Goal: Information Seeking & Learning: Learn about a topic

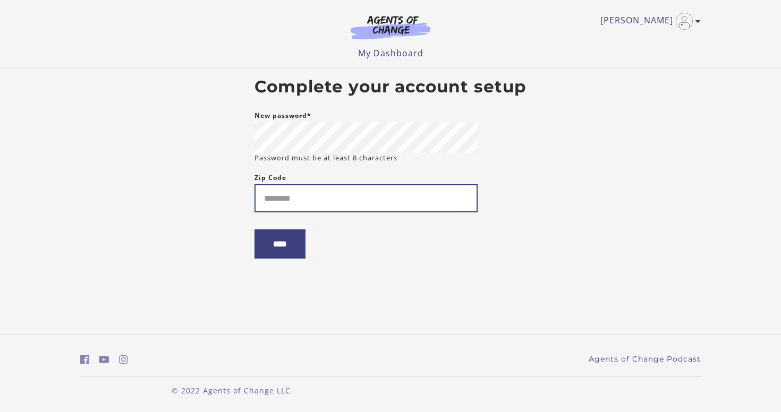
click at [325, 193] on input "Zip Code" at bounding box center [365, 198] width 223 height 28
type input "*****"
click at [254, 229] on input "****" at bounding box center [279, 243] width 51 height 29
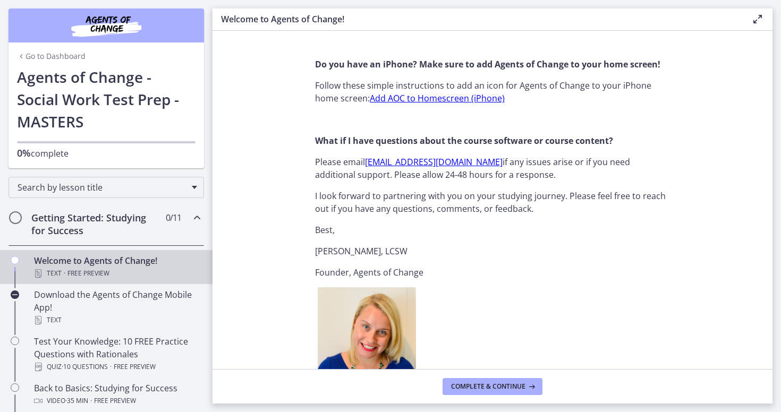
scroll to position [1320, 0]
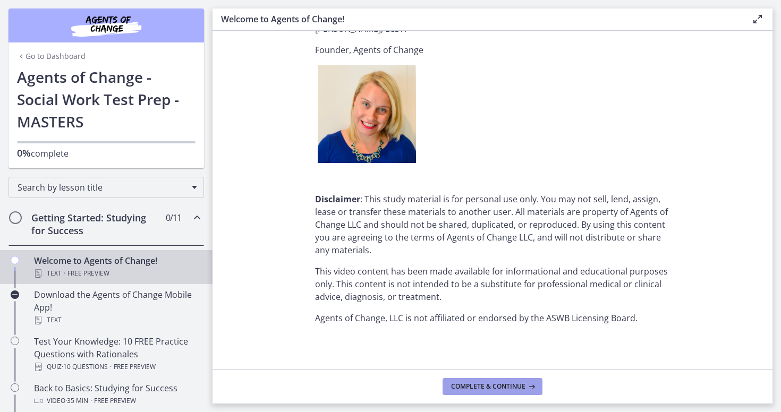
click at [458, 390] on span "Complete & continue" at bounding box center [488, 386] width 74 height 8
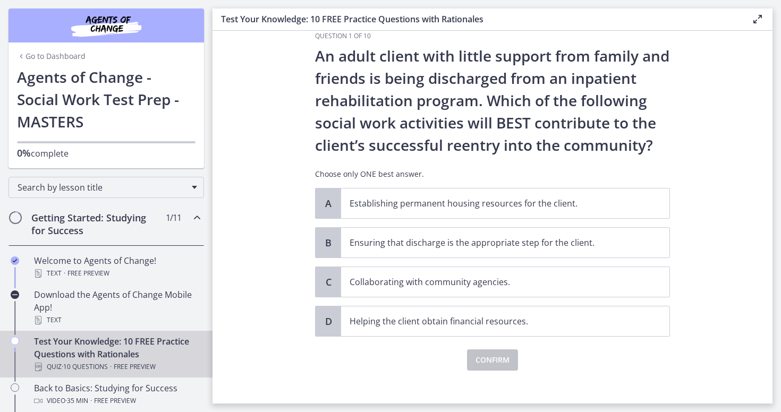
scroll to position [21, 0]
click at [563, 243] on p "Ensuring that discharge is the appropriate step for the client." at bounding box center [495, 242] width 290 height 13
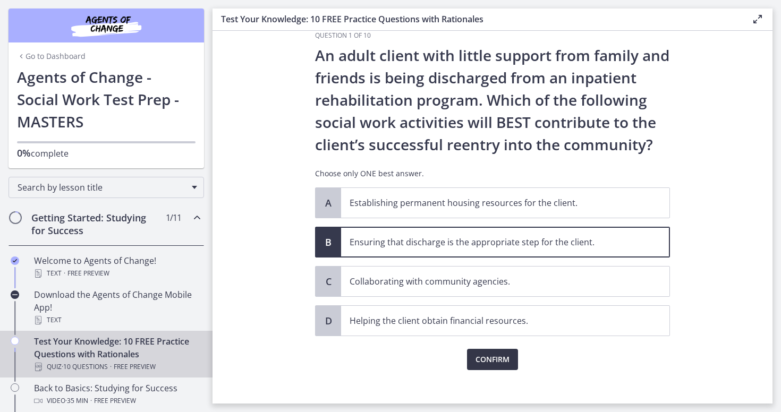
click at [481, 360] on span "Confirm" at bounding box center [492, 359] width 34 height 13
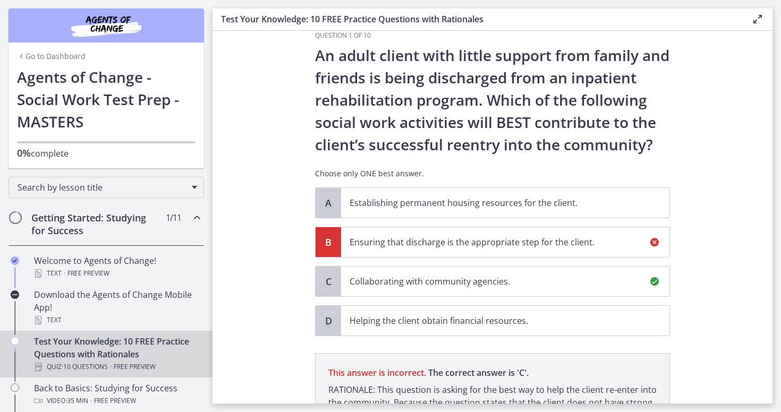
scroll to position [154, 0]
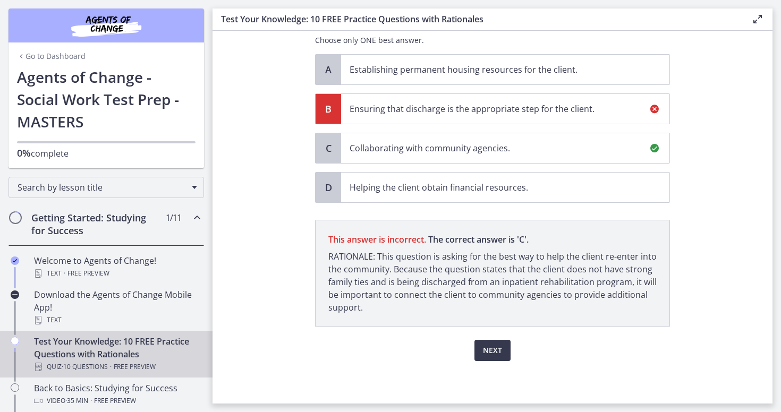
click at [649, 260] on p "RATIONALE: This question is asking for the best way to help the client re-enter…" at bounding box center [492, 282] width 328 height 64
click at [485, 342] on button "Next" at bounding box center [492, 350] width 36 height 21
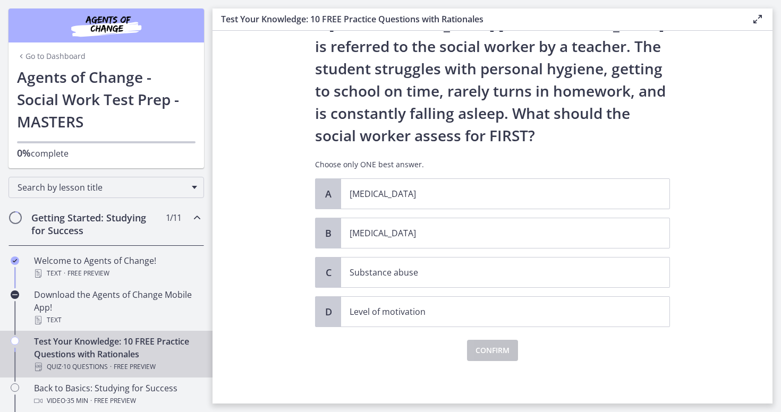
scroll to position [0, 0]
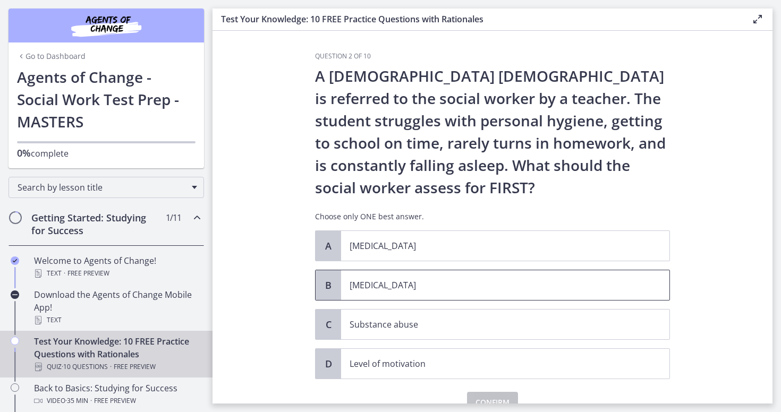
click at [371, 299] on span "[MEDICAL_DATA]" at bounding box center [505, 285] width 328 height 30
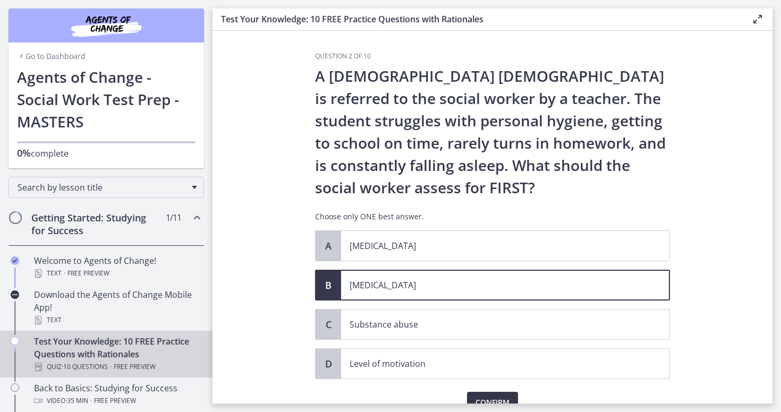
click at [479, 398] on span "Confirm" at bounding box center [492, 402] width 34 height 13
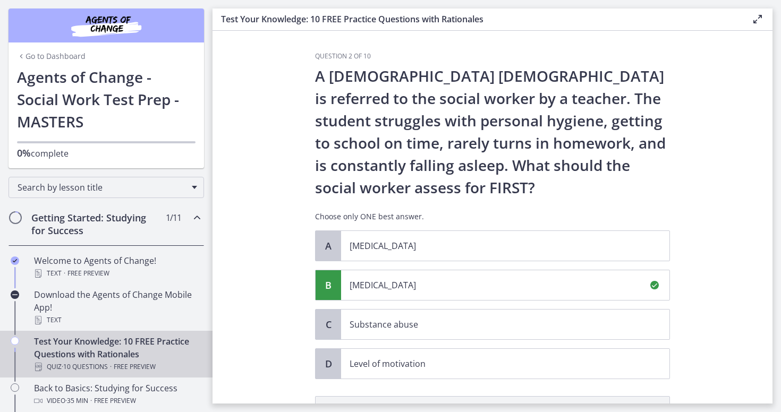
scroll to position [176, 0]
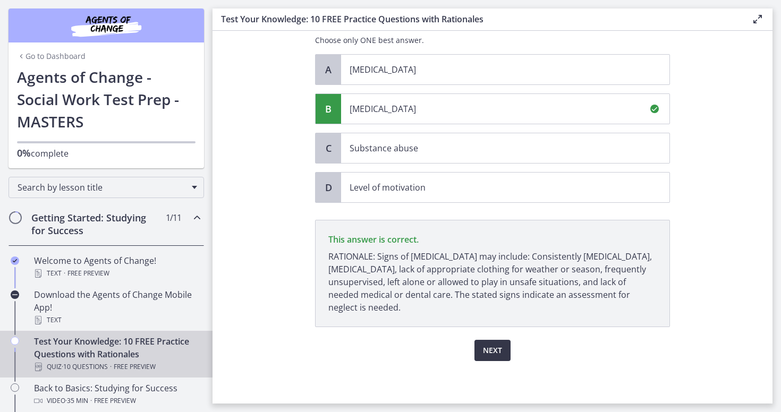
click at [488, 356] on span "Next" at bounding box center [492, 350] width 19 height 13
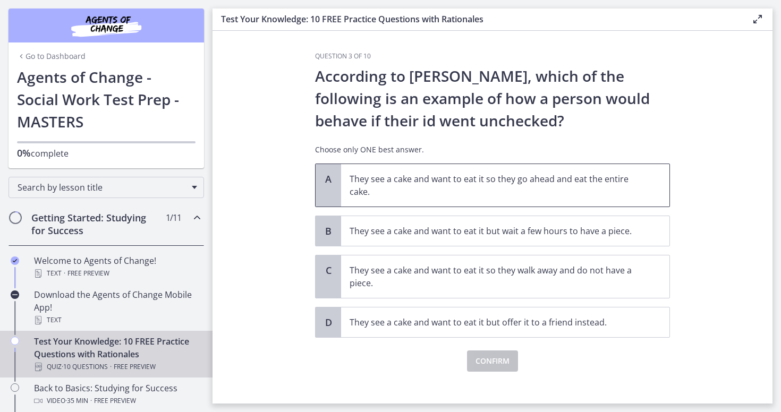
click at [409, 181] on p "They see a cake and want to eat it so they go ahead and eat the entire cake." at bounding box center [495, 185] width 290 height 25
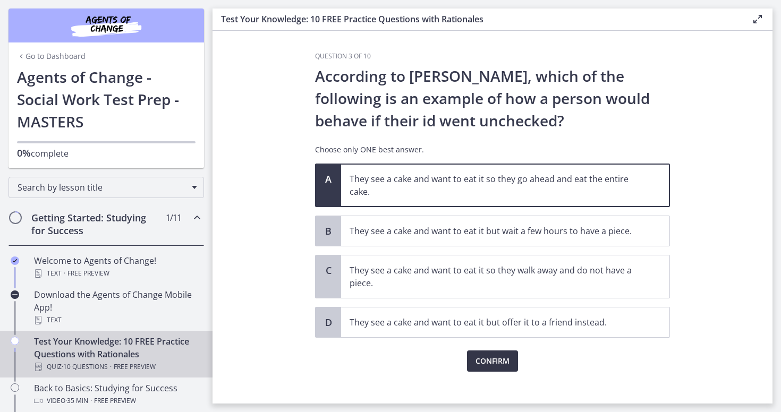
click at [481, 357] on span "Confirm" at bounding box center [492, 361] width 34 height 13
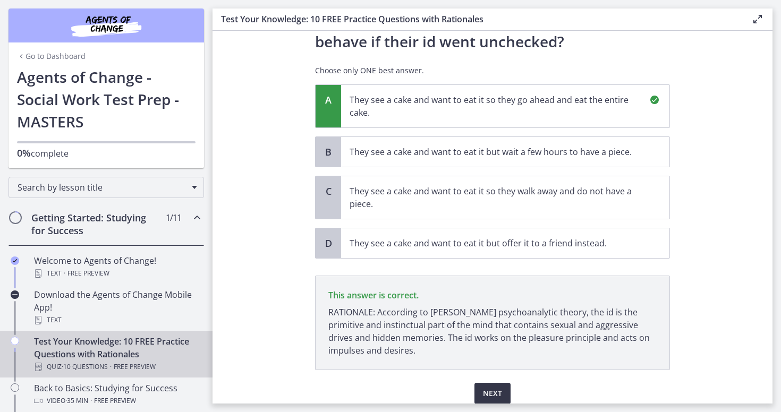
scroll to position [122, 0]
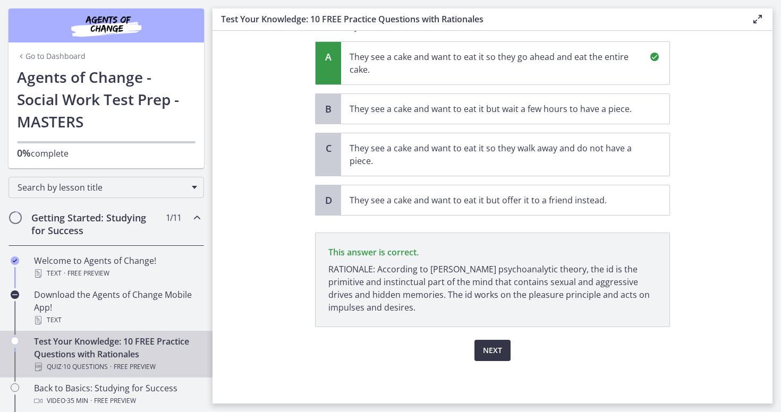
click at [497, 345] on span "Next" at bounding box center [492, 350] width 19 height 13
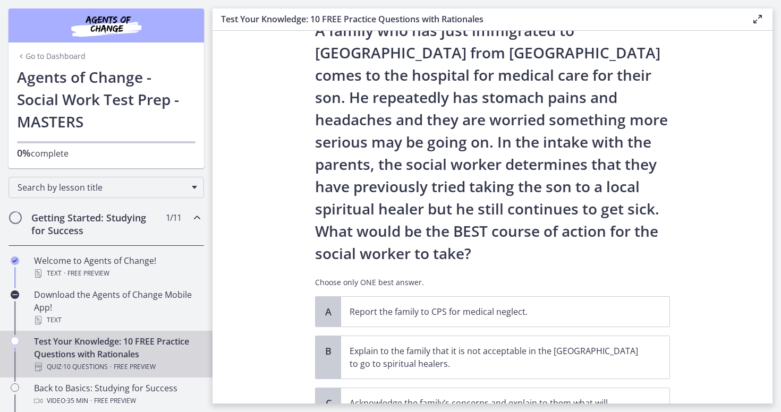
scroll to position [189, 0]
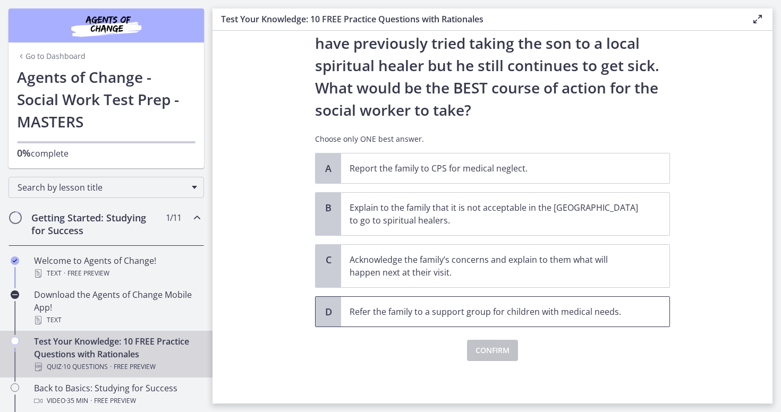
click at [463, 302] on span "Refer the family to a support group for children with medical needs." at bounding box center [505, 312] width 328 height 30
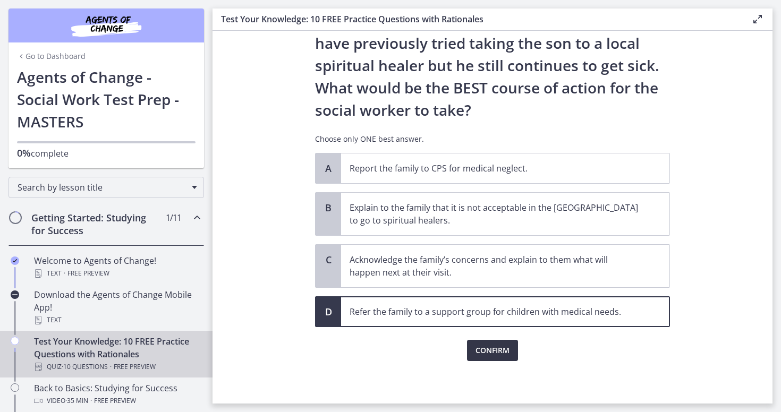
click at [488, 355] on span "Confirm" at bounding box center [492, 350] width 34 height 13
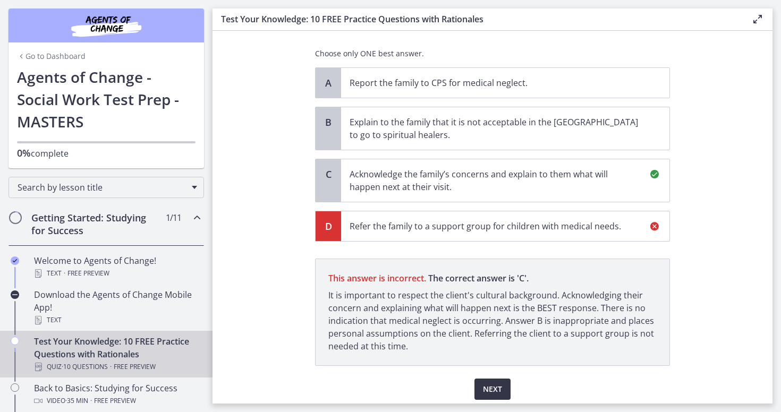
scroll to position [313, 0]
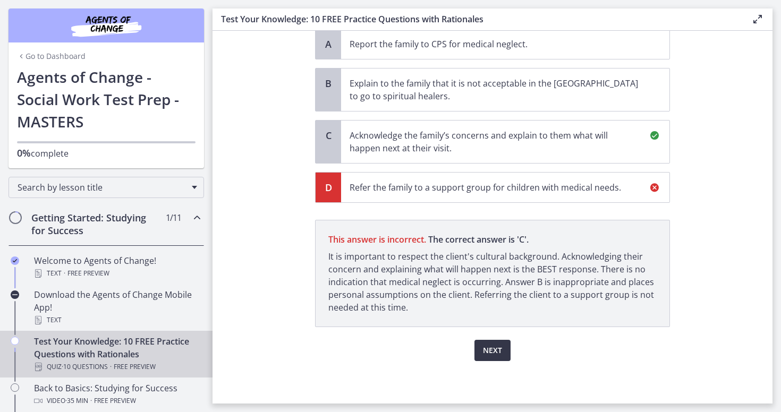
click at [504, 345] on button "Next" at bounding box center [492, 350] width 36 height 21
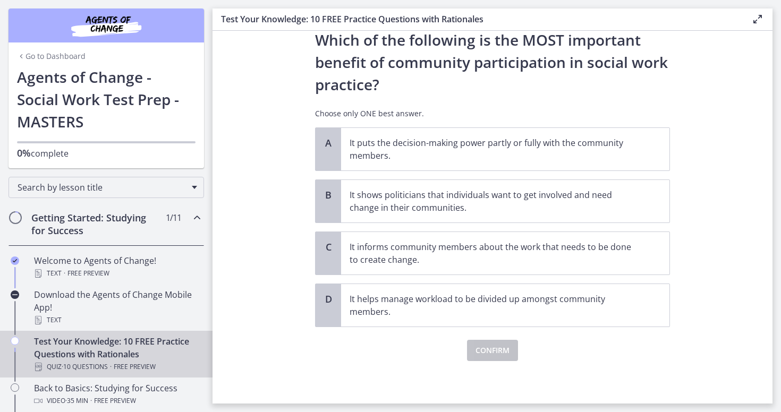
scroll to position [0, 0]
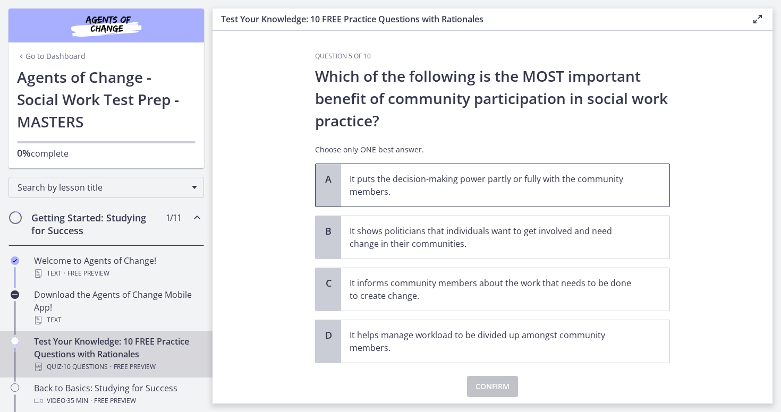
click at [453, 186] on p "It puts the decision-making power partly or fully with the community members." at bounding box center [495, 185] width 290 height 25
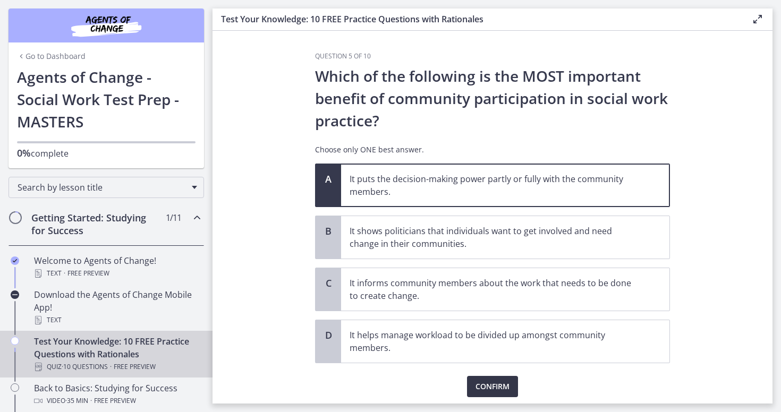
click at [491, 379] on button "Confirm" at bounding box center [492, 386] width 51 height 21
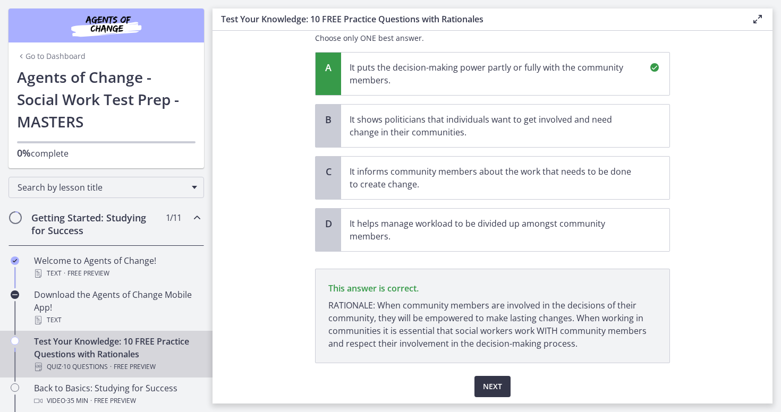
scroll to position [148, 0]
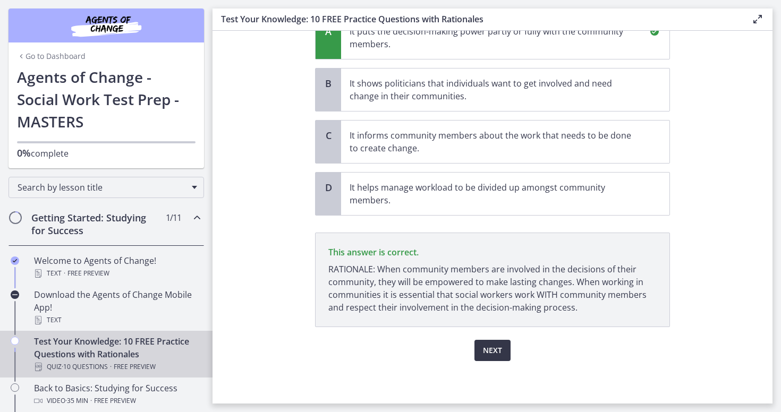
click at [502, 351] on button "Next" at bounding box center [492, 350] width 36 height 21
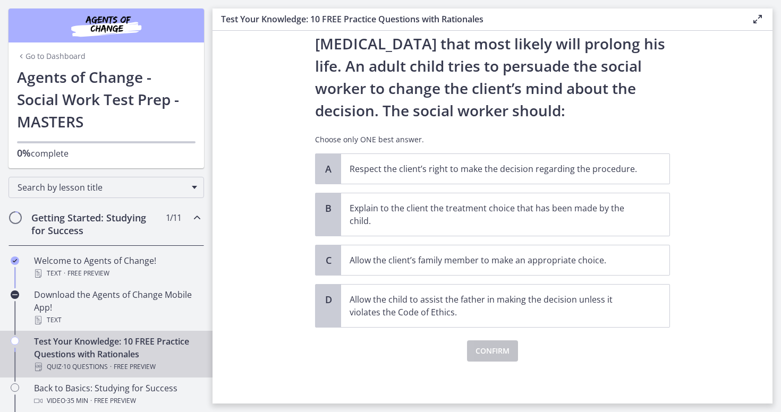
scroll to position [100, 0]
click at [372, 317] on p "Allow the child to assist the father in making the decision unless it violates …" at bounding box center [495, 305] width 290 height 25
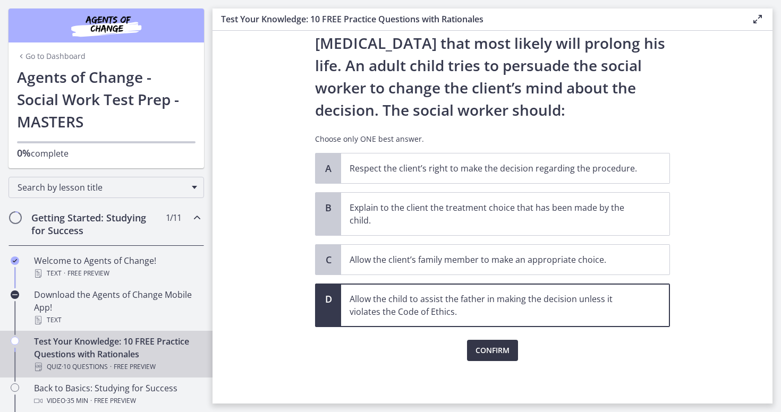
click at [481, 357] on button "Confirm" at bounding box center [492, 350] width 51 height 21
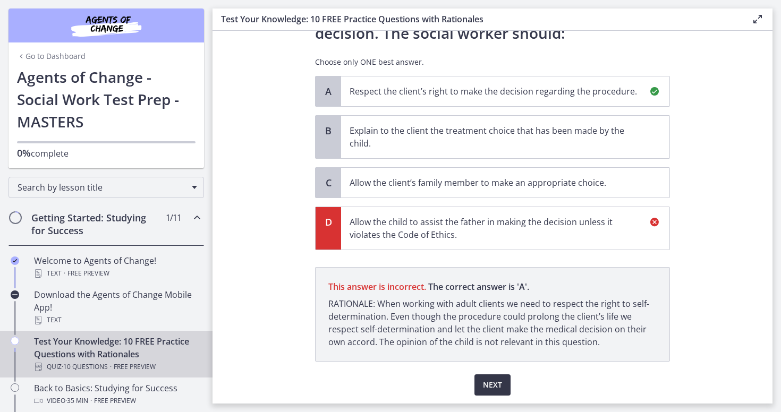
scroll to position [211, 0]
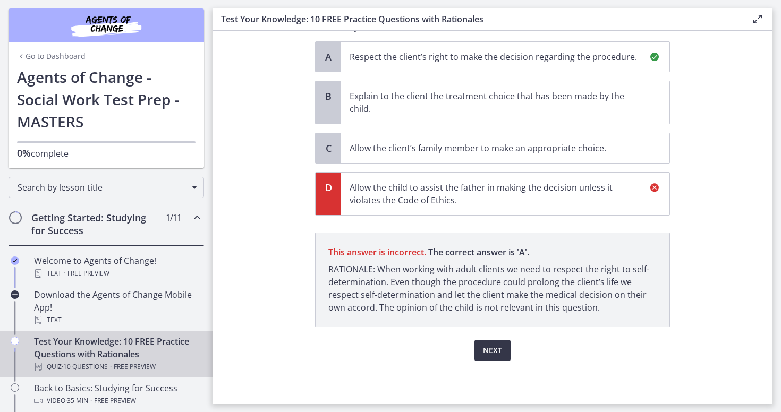
click at [489, 352] on span "Next" at bounding box center [492, 350] width 19 height 13
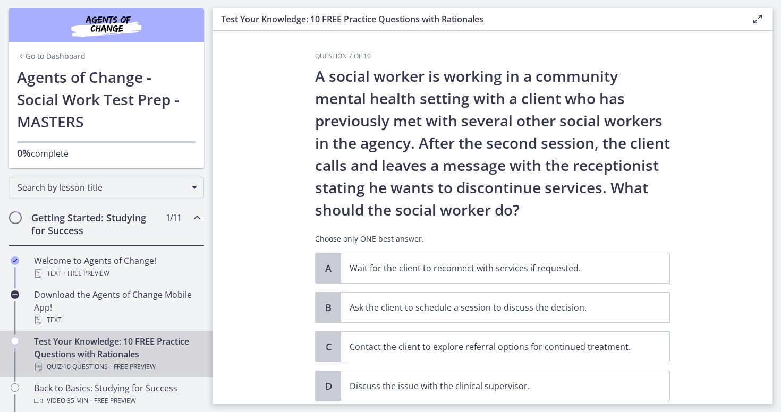
click at [296, 252] on section "Question 7 of 10 A social worker is working in a community mental health settin…" at bounding box center [492, 217] width 560 height 373
click at [505, 155] on p "A social worker is working in a community mental health setting with a client w…" at bounding box center [492, 143] width 355 height 156
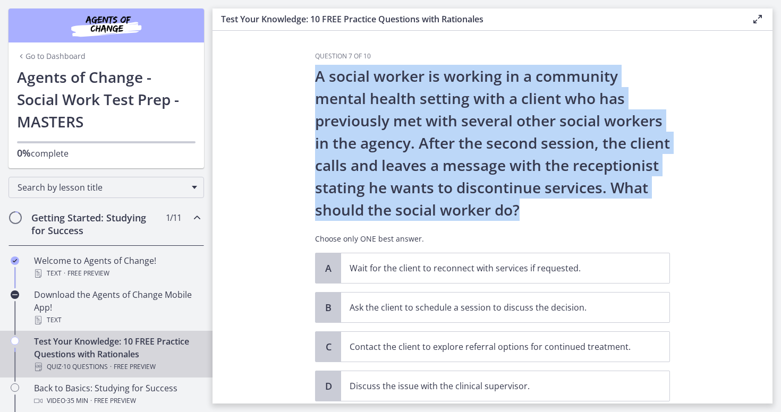
click at [505, 155] on p "A social worker is working in a community mental health setting with a client w…" at bounding box center [492, 143] width 355 height 156
click at [360, 151] on p "A social worker is working in a community mental health setting with a client w…" at bounding box center [492, 143] width 355 height 156
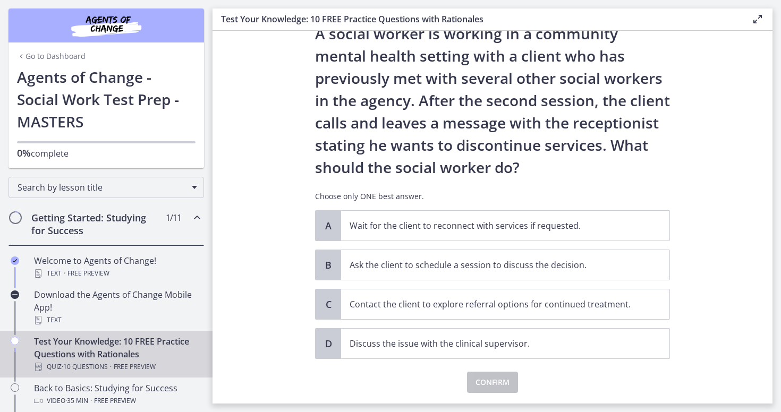
scroll to position [44, 0]
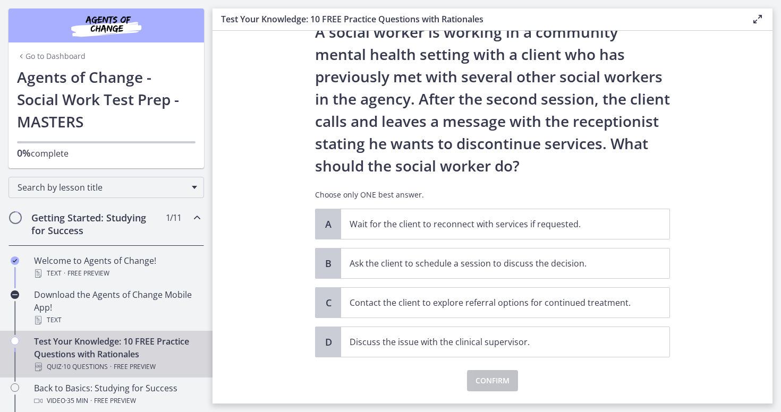
click at [272, 269] on section "Question 7 of 10 A social worker is working in a community mental health settin…" at bounding box center [492, 217] width 560 height 373
click at [282, 263] on section "Question 7 of 10 A social worker is working in a community mental health settin…" at bounding box center [492, 217] width 560 height 373
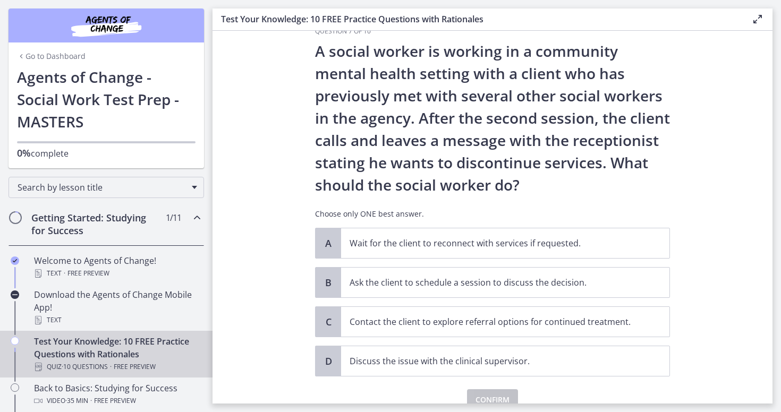
scroll to position [62, 0]
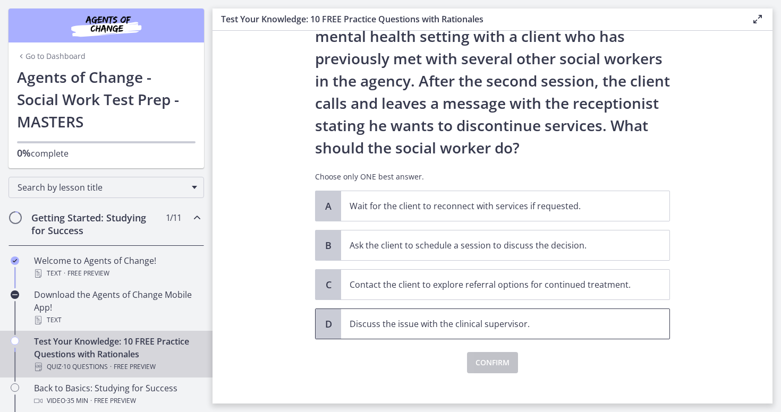
click at [423, 330] on p "Discuss the issue with the clinical supervisor." at bounding box center [495, 324] width 290 height 13
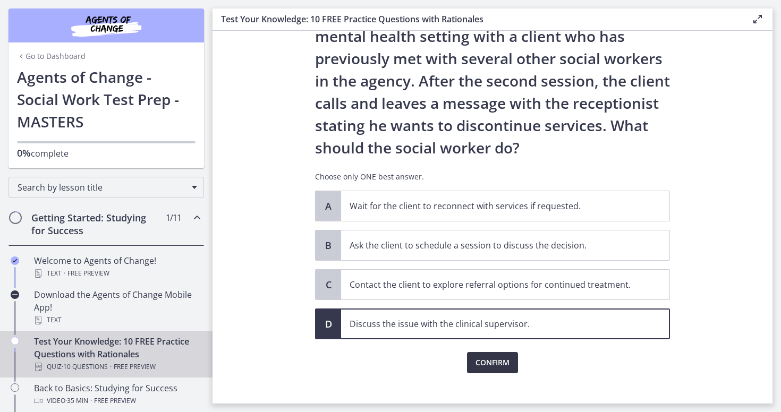
click at [487, 352] on button "Confirm" at bounding box center [492, 362] width 51 height 21
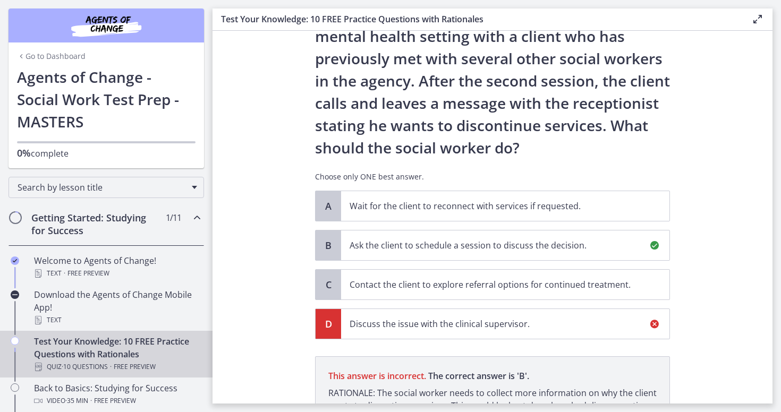
scroll to position [199, 0]
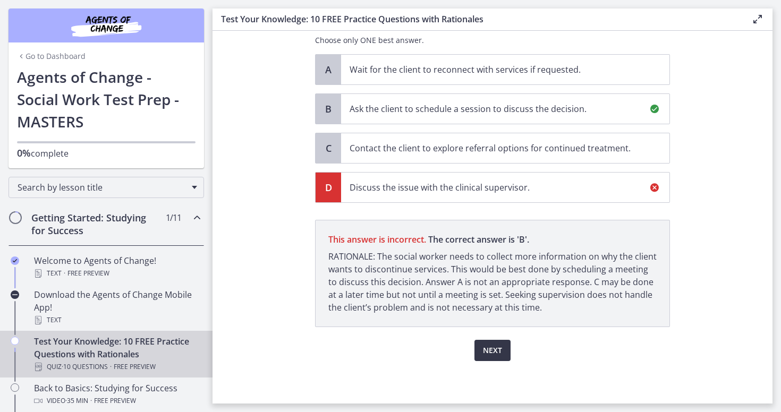
click at [485, 351] on span "Next" at bounding box center [492, 350] width 19 height 13
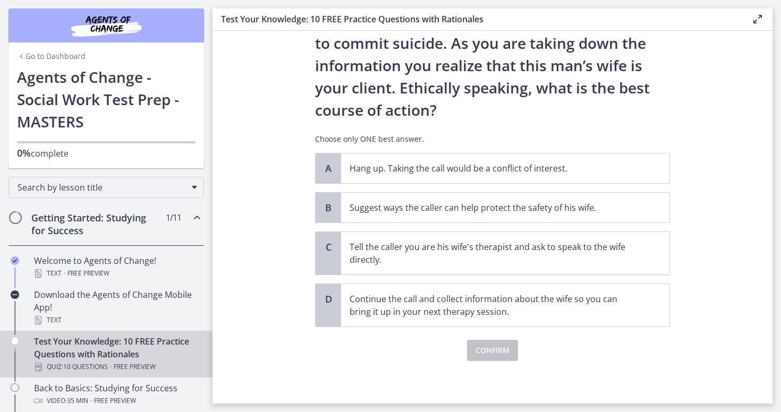
scroll to position [0, 0]
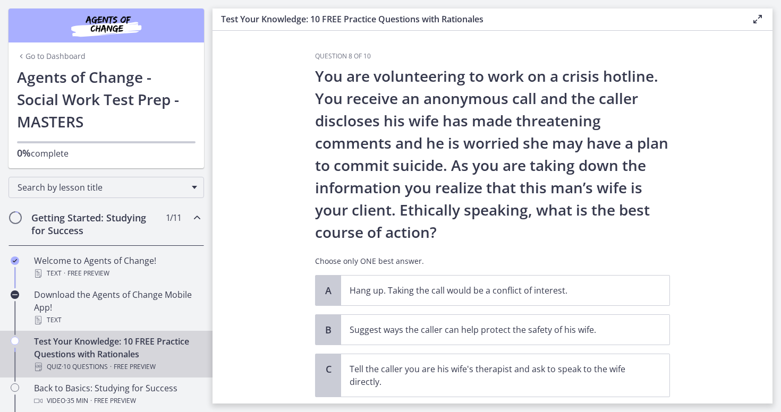
click at [721, 130] on section "Question 8 of 10 You are volunteering to work on a crisis hotline. You receive …" at bounding box center [492, 217] width 560 height 373
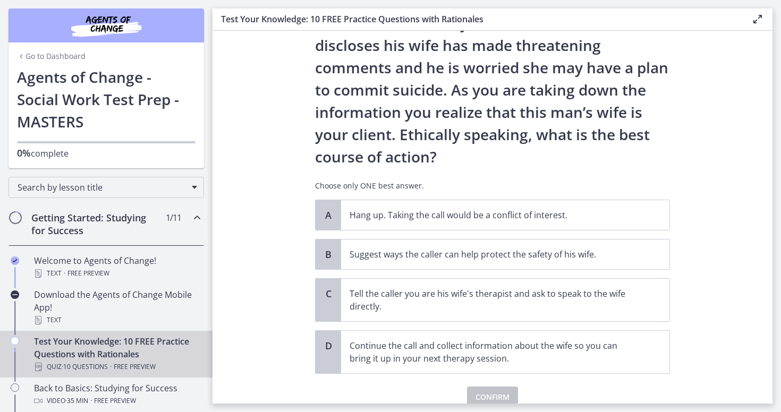
scroll to position [78, 0]
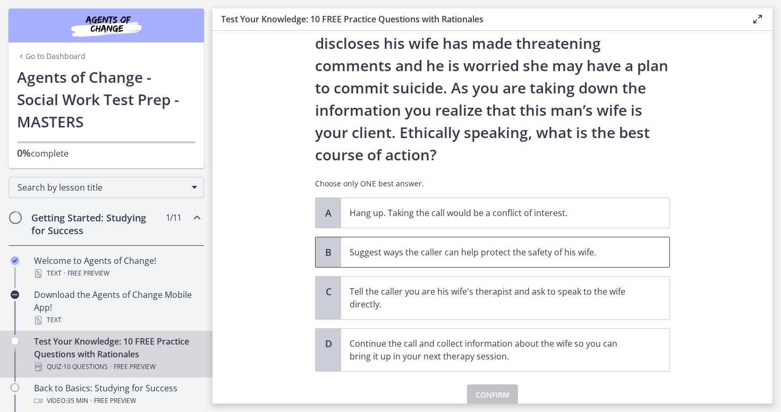
click at [599, 256] on p "Suggest ways the caller can help protect the safety of his wife." at bounding box center [495, 252] width 290 height 13
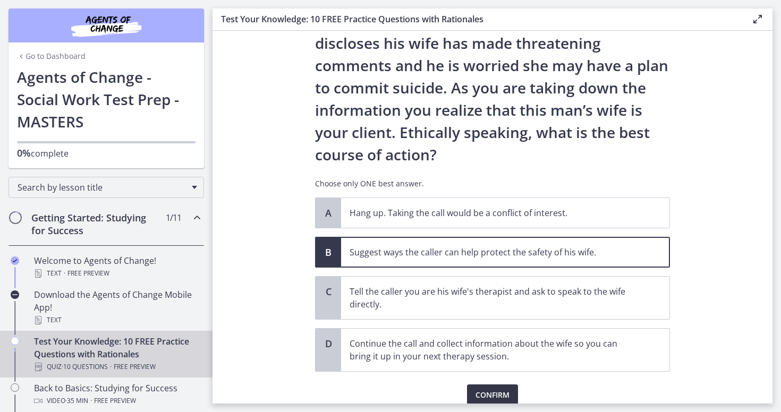
click at [492, 390] on span "Confirm" at bounding box center [492, 395] width 34 height 13
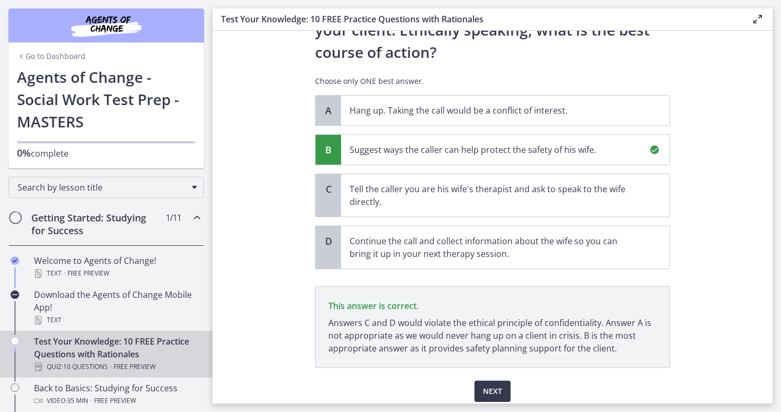
scroll to position [221, 0]
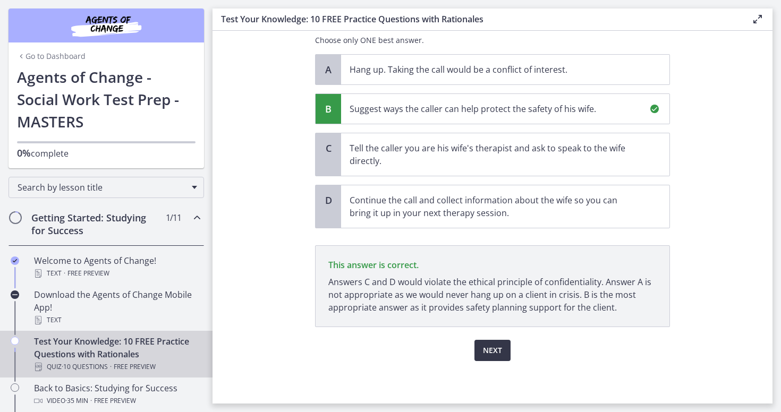
click at [481, 345] on button "Next" at bounding box center [492, 350] width 36 height 21
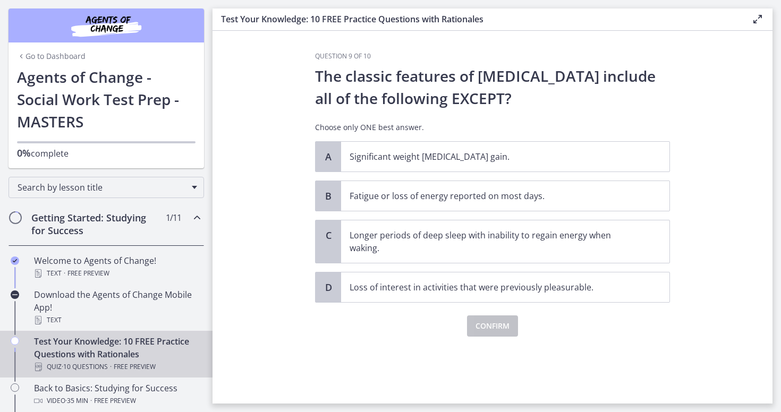
scroll to position [0, 0]
click at [590, 162] on p "Significant weight [MEDICAL_DATA] gain." at bounding box center [495, 156] width 290 height 13
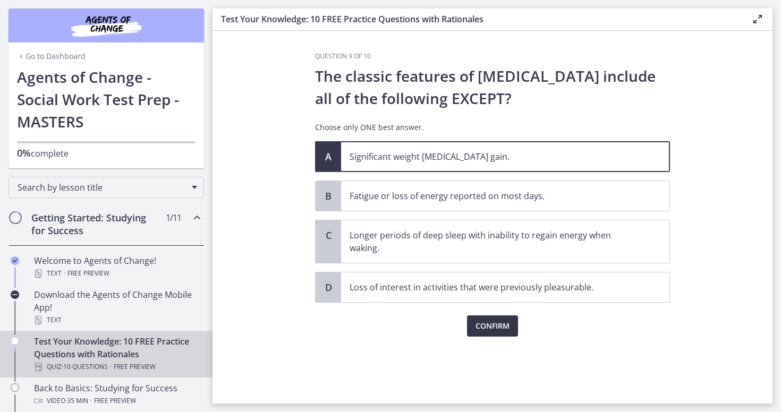
click at [499, 323] on span "Confirm" at bounding box center [492, 326] width 34 height 13
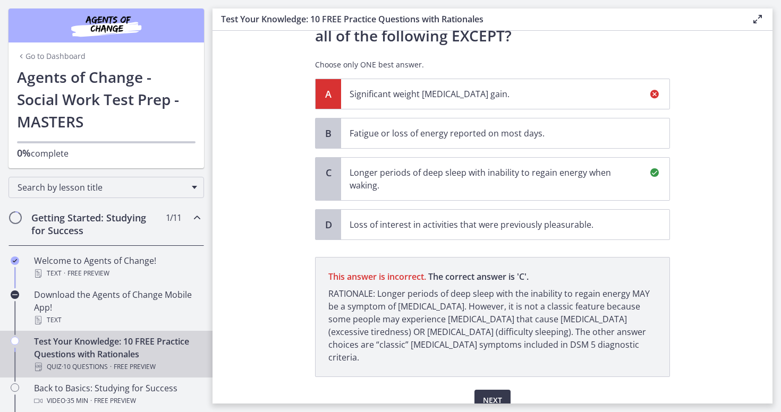
scroll to position [64, 0]
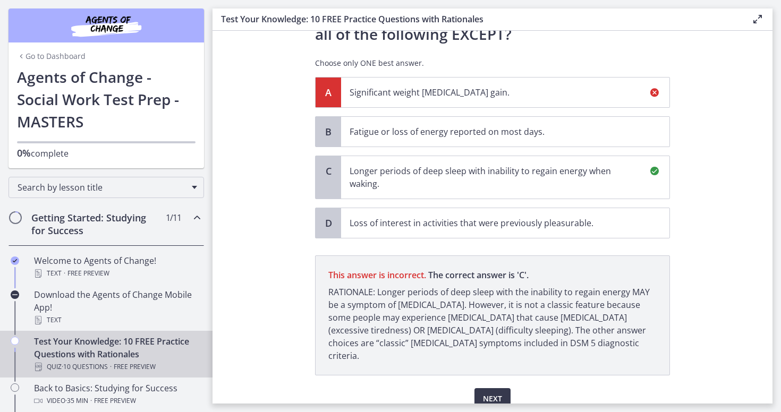
click at [503, 376] on div "Next" at bounding box center [492, 393] width 355 height 34
click at [498, 393] on span "Next" at bounding box center [492, 399] width 19 height 13
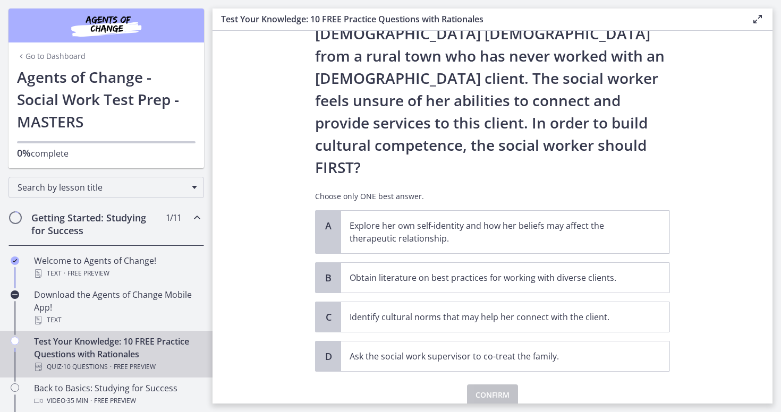
scroll to position [131, 0]
click at [561, 220] on p "Explore her own self-identity and how her beliefs may affect the therapeutic re…" at bounding box center [495, 232] width 290 height 25
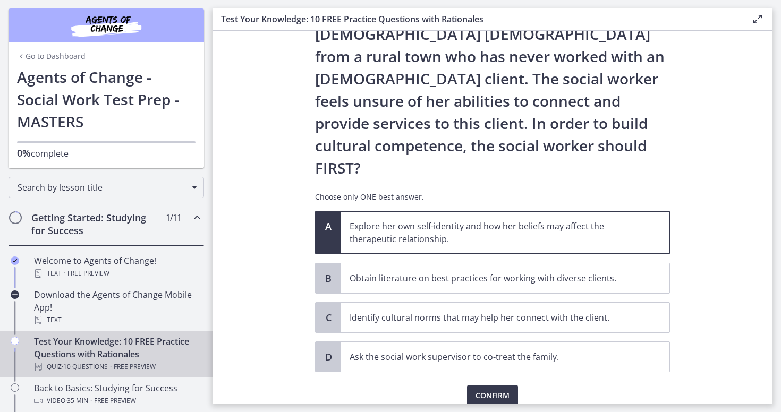
click at [505, 372] on div "Confirm" at bounding box center [492, 389] width 355 height 34
click at [504, 385] on button "Confirm" at bounding box center [492, 395] width 51 height 21
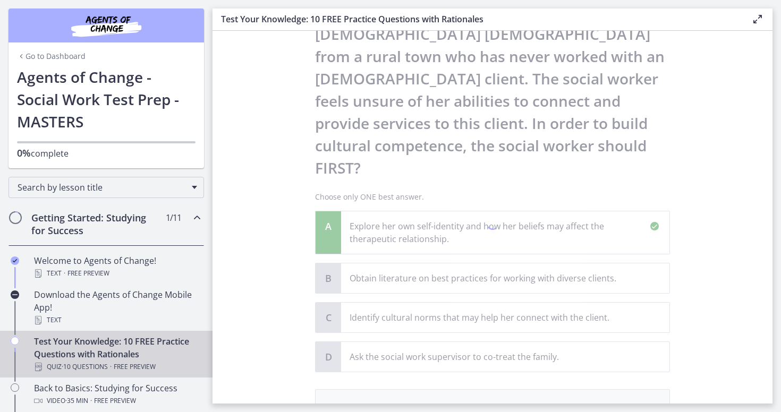
scroll to position [256, 0]
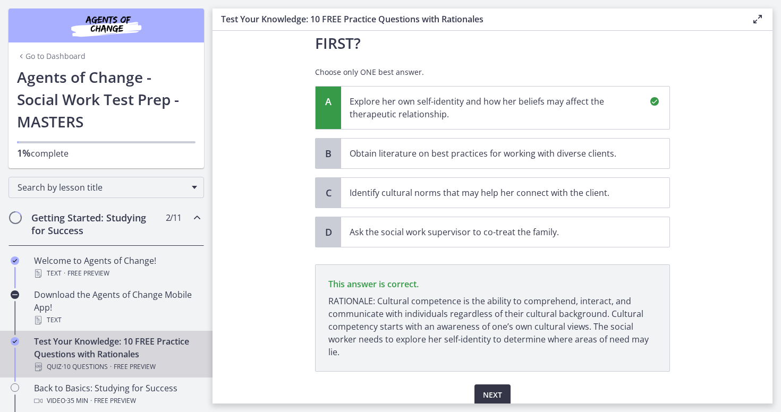
click at [484, 389] on span "Next" at bounding box center [492, 395] width 19 height 13
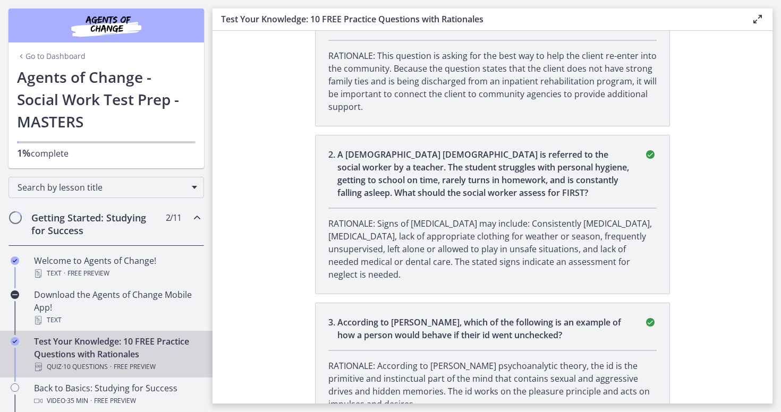
scroll to position [0, 0]
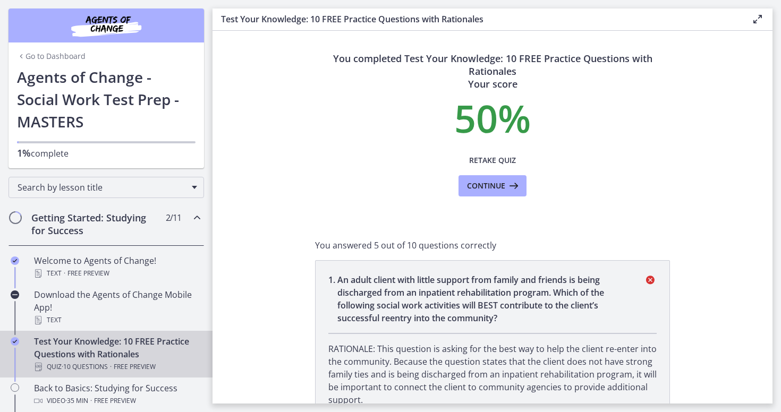
click at [505, 185] on icon at bounding box center [512, 186] width 15 height 13
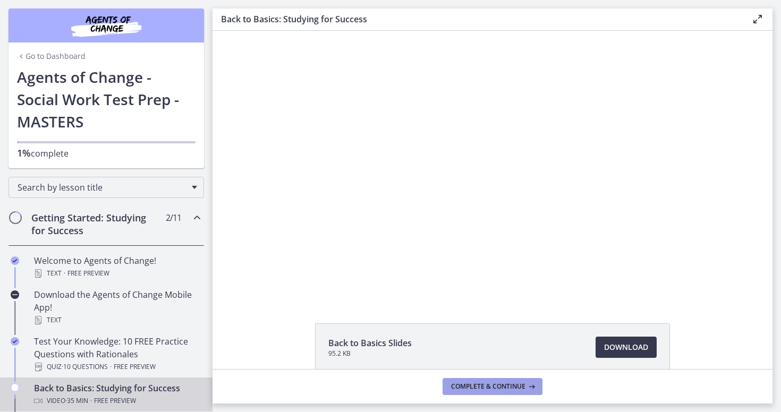
click at [535, 390] on button "Complete & continue" at bounding box center [492, 386] width 100 height 17
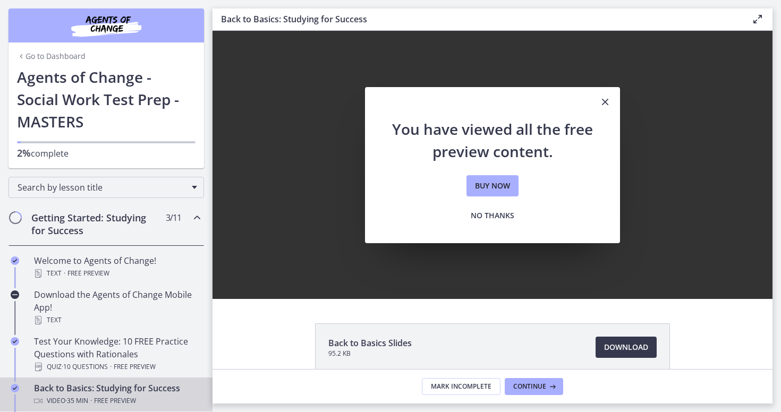
click at [612, 95] on button "Close" at bounding box center [605, 102] width 30 height 31
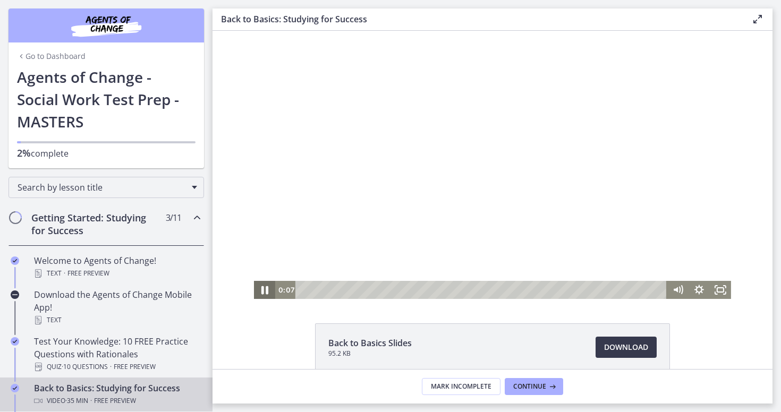
click at [263, 294] on icon "Pause" at bounding box center [264, 290] width 25 height 22
